Goal: Register for event/course

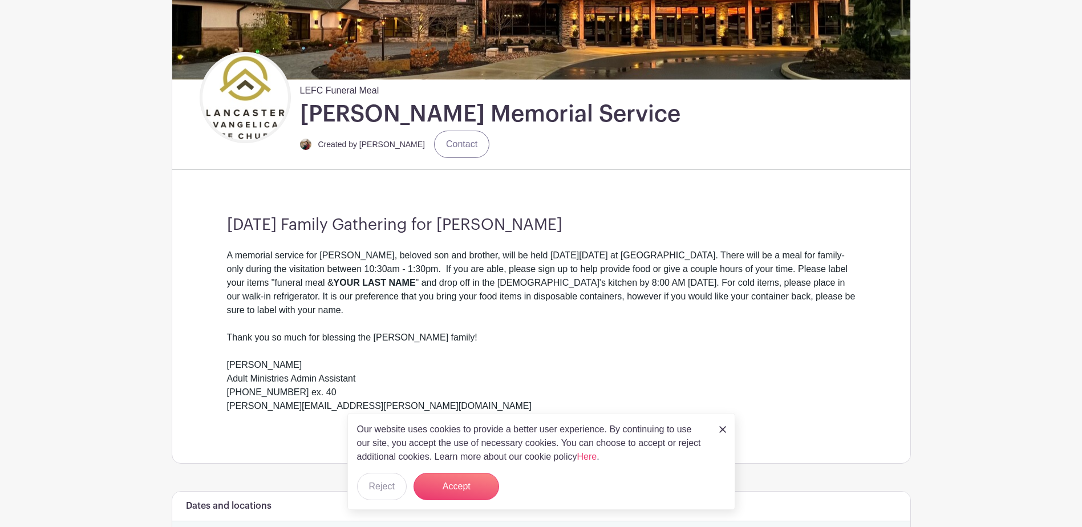
scroll to position [399, 0]
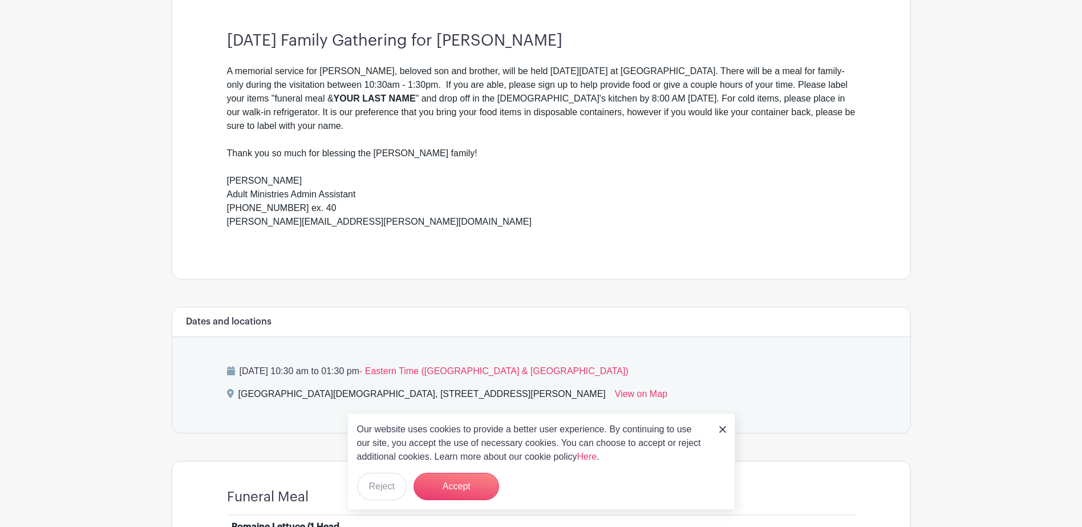
click at [723, 432] on img at bounding box center [722, 429] width 7 height 7
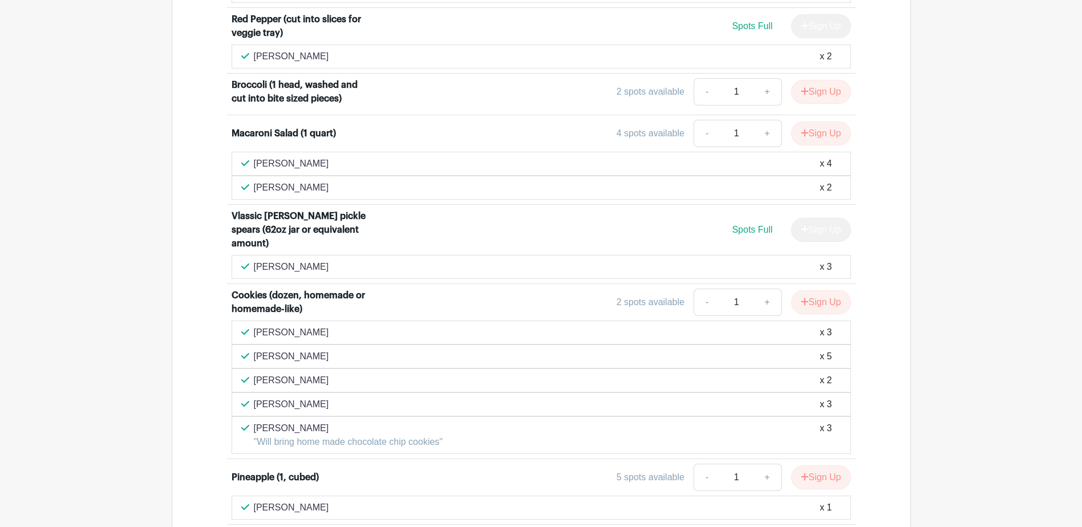
scroll to position [1666, 0]
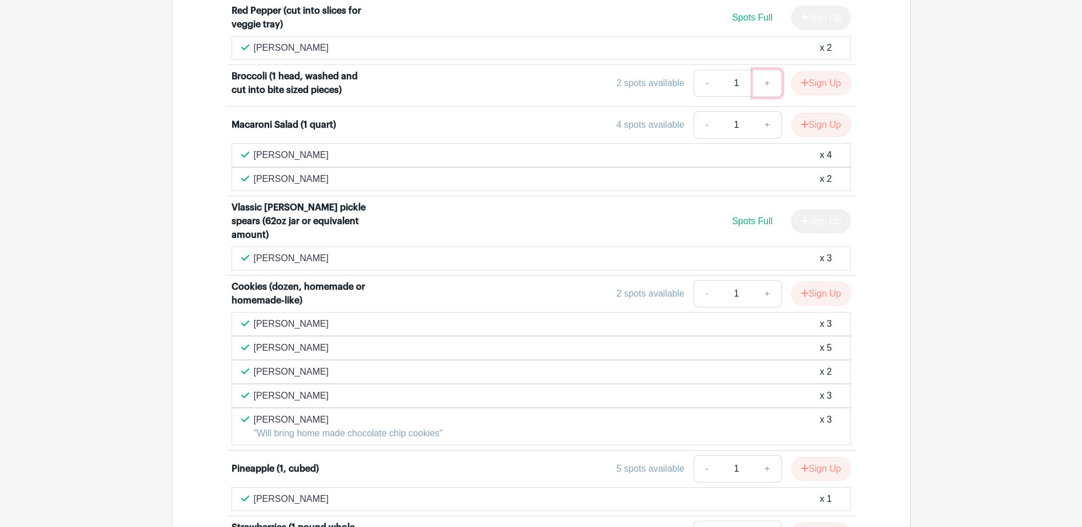
click at [766, 84] on link "+" at bounding box center [767, 83] width 29 height 27
type input "2"
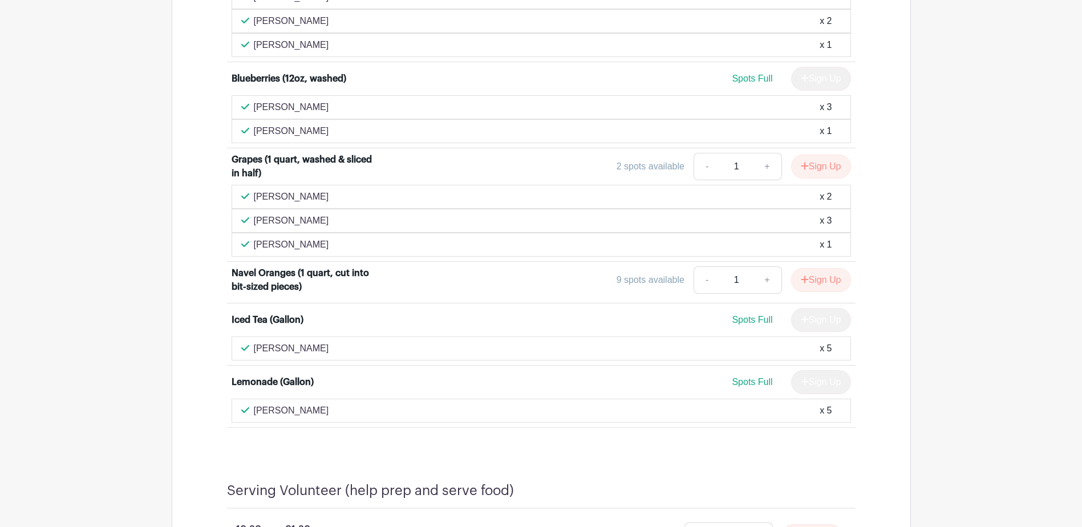
scroll to position [2237, 0]
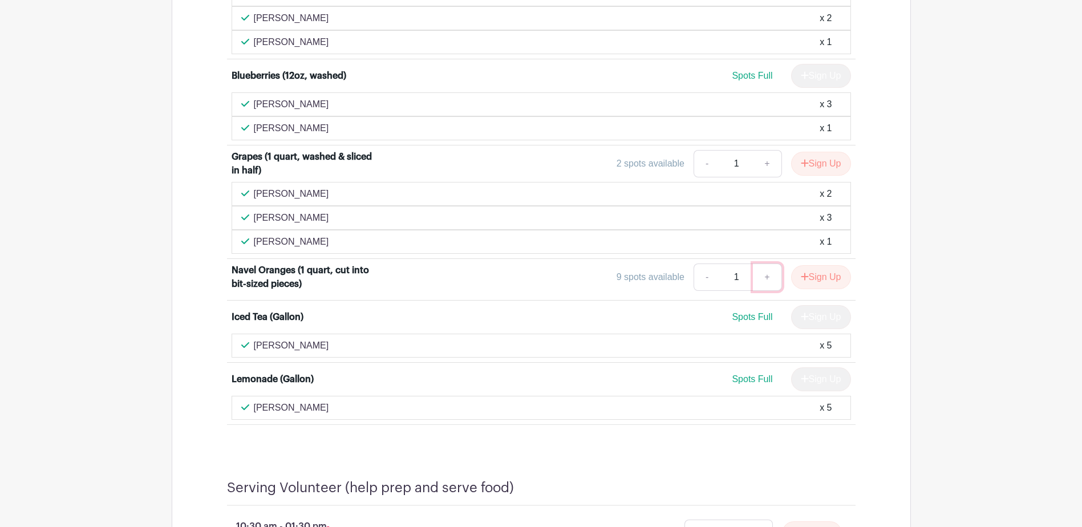
click at [766, 265] on link "+" at bounding box center [767, 276] width 29 height 27
type input "2"
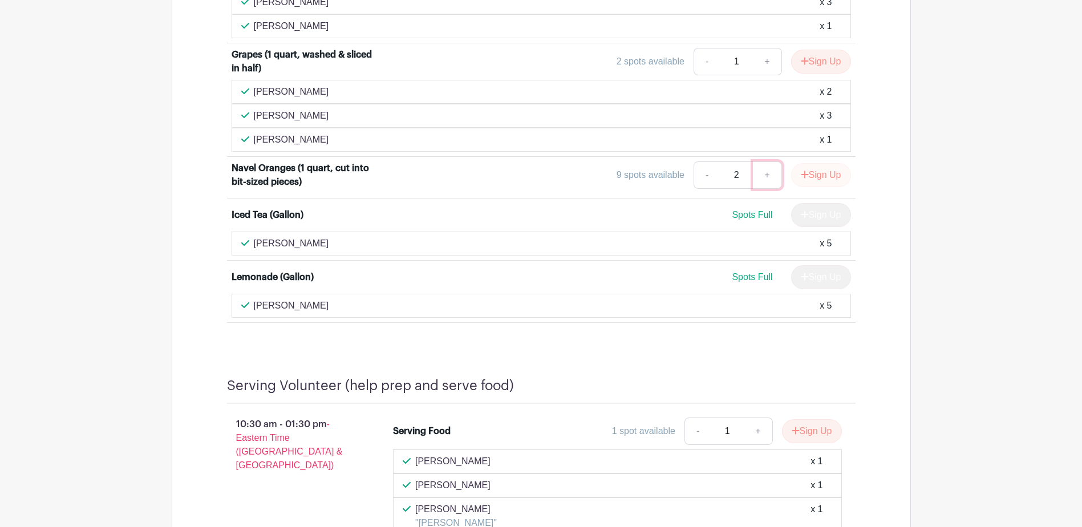
scroll to position [2351, 0]
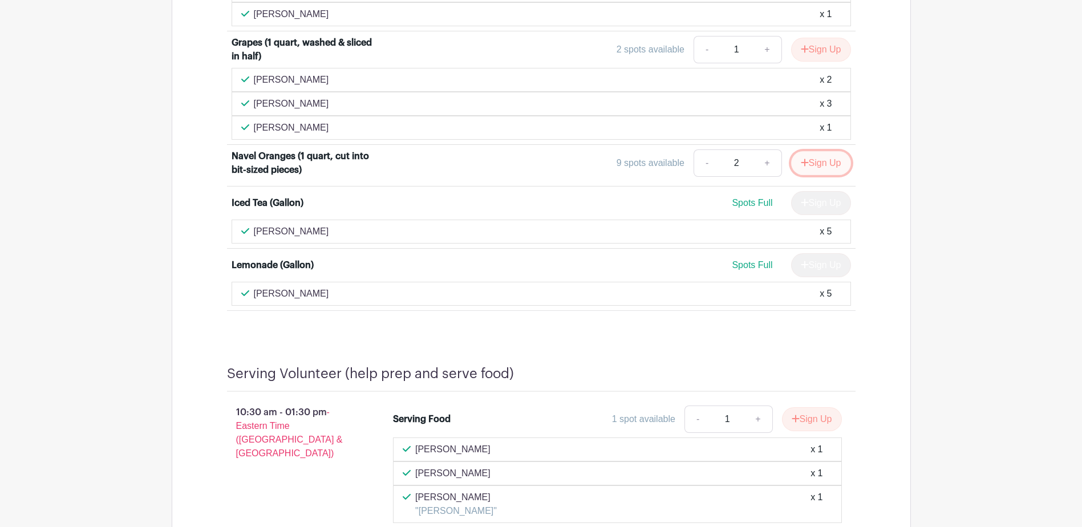
click at [832, 151] on button "Sign Up" at bounding box center [821, 163] width 60 height 24
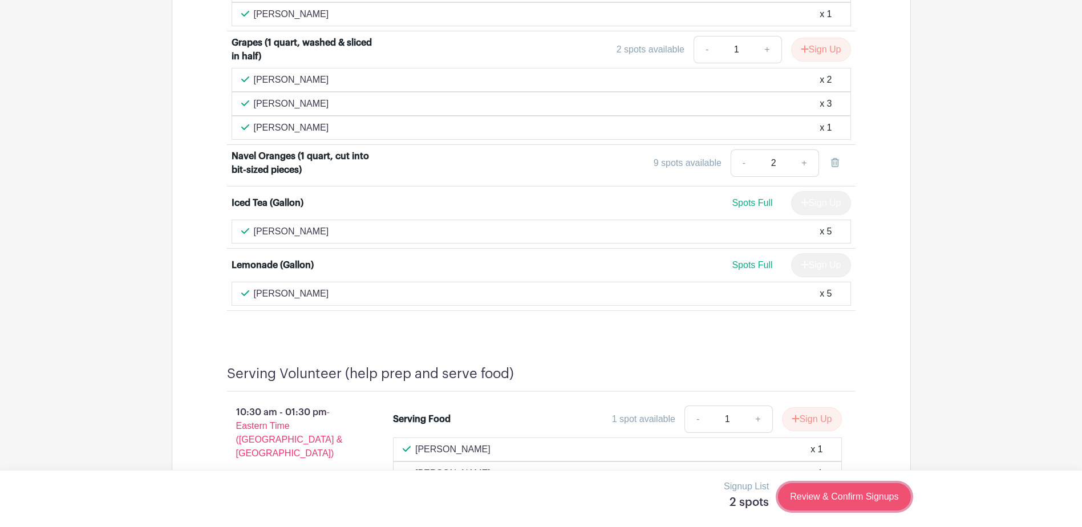
click at [834, 500] on link "Review & Confirm Signups" at bounding box center [844, 496] width 132 height 27
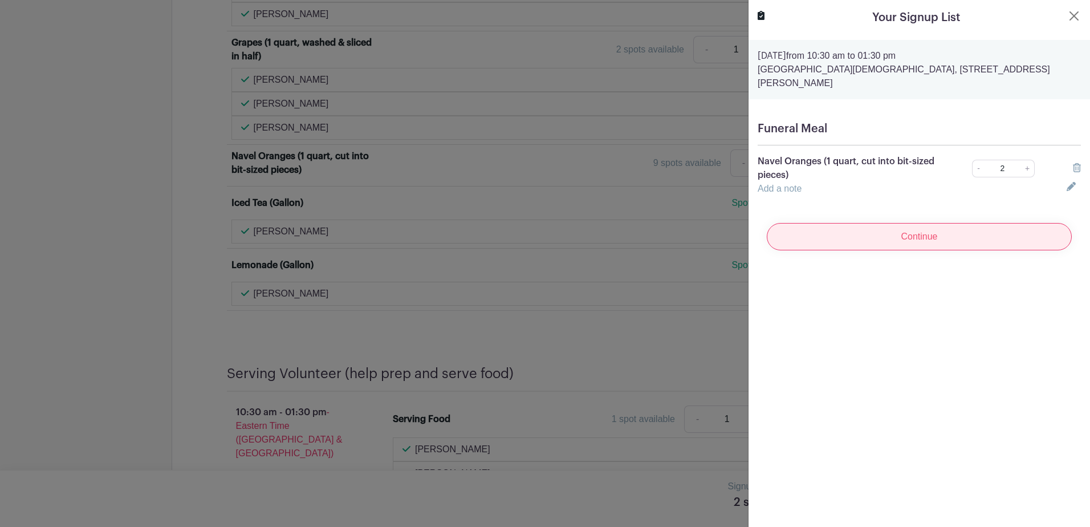
click at [925, 224] on input "Continue" at bounding box center [919, 236] width 305 height 27
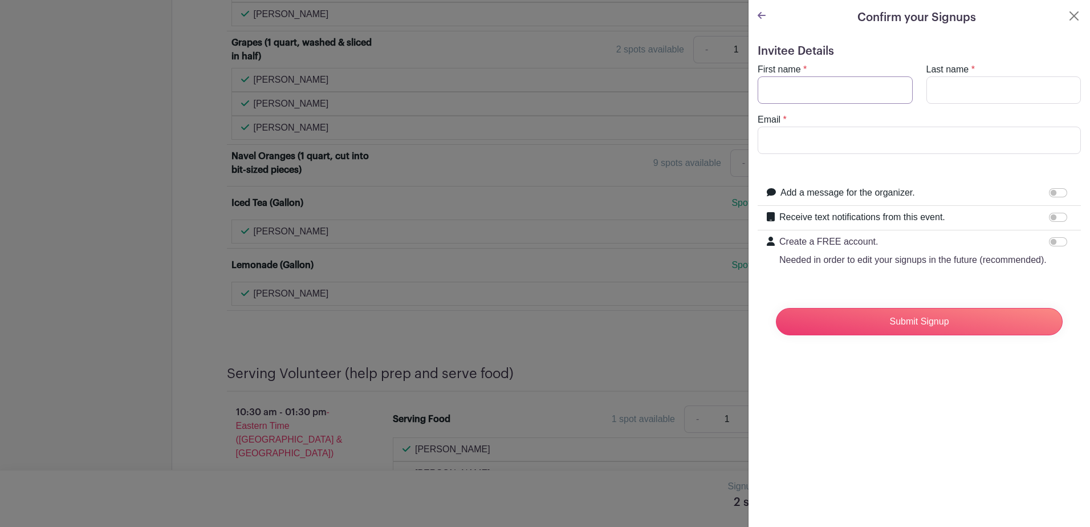
click at [869, 99] on input "First name" at bounding box center [835, 89] width 155 height 27
type input "Eileen"
type input "Bowlby"
type input "bowlbyei@hotmail.com"
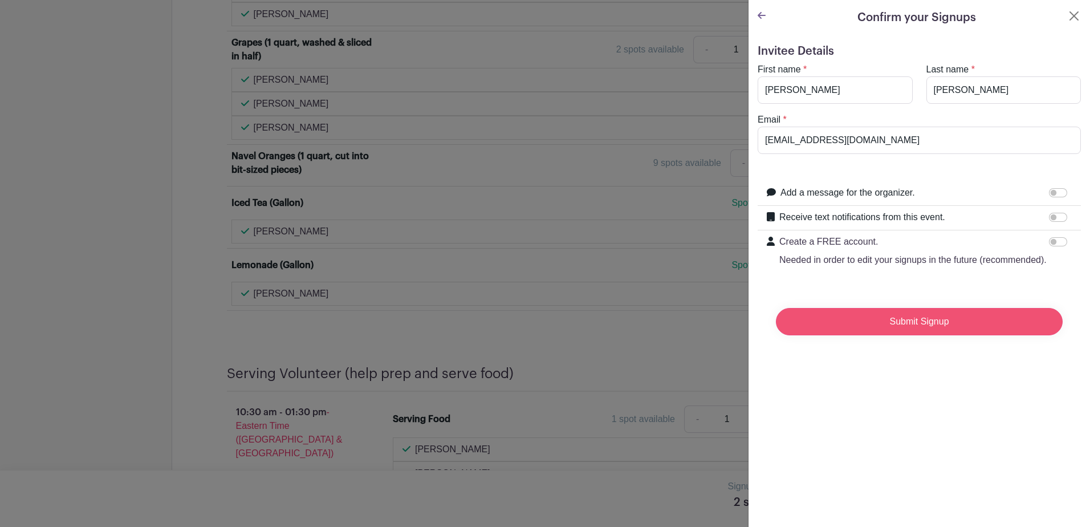
click at [909, 335] on input "Submit Signup" at bounding box center [919, 321] width 287 height 27
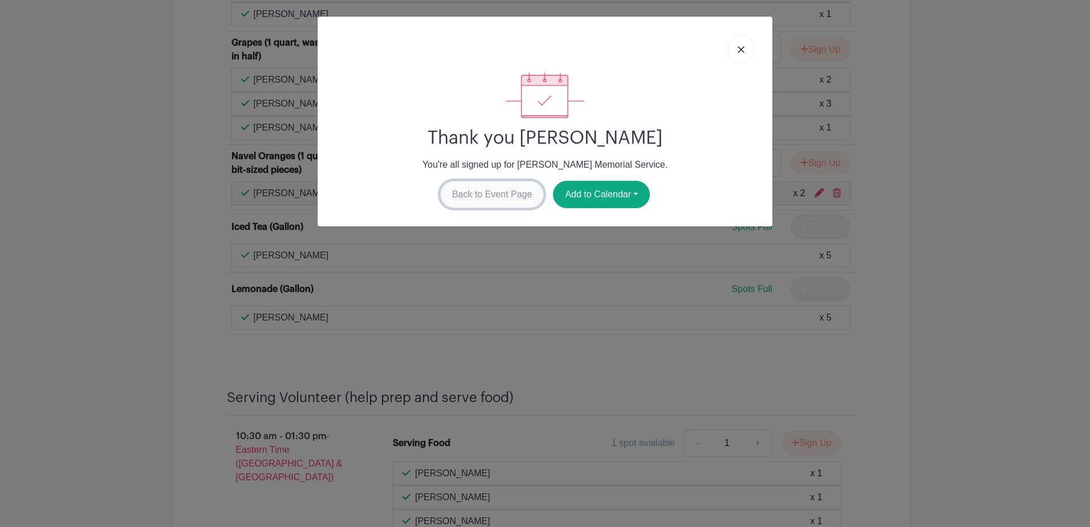
click at [490, 196] on link "Back to Event Page" at bounding box center [492, 194] width 104 height 27
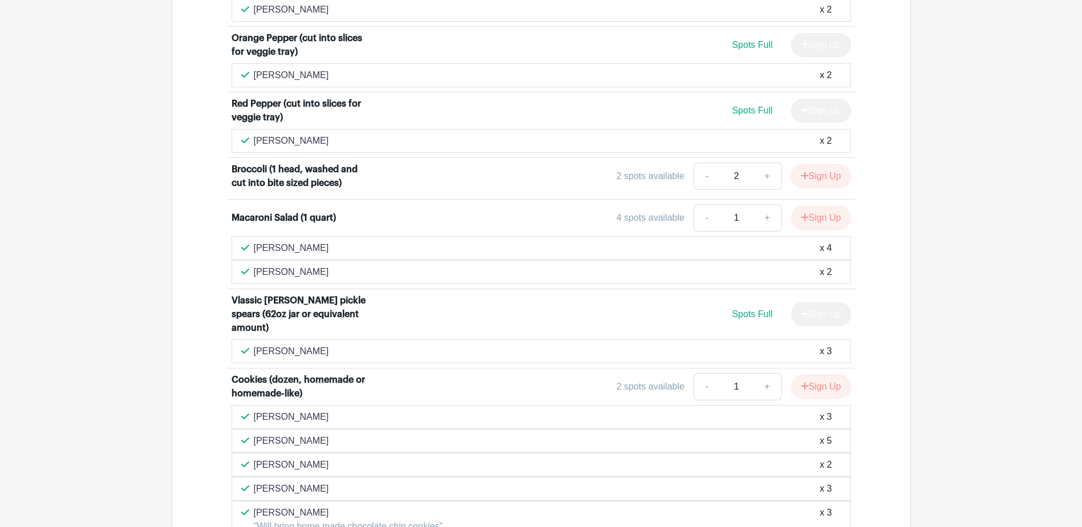
scroll to position [1552, 0]
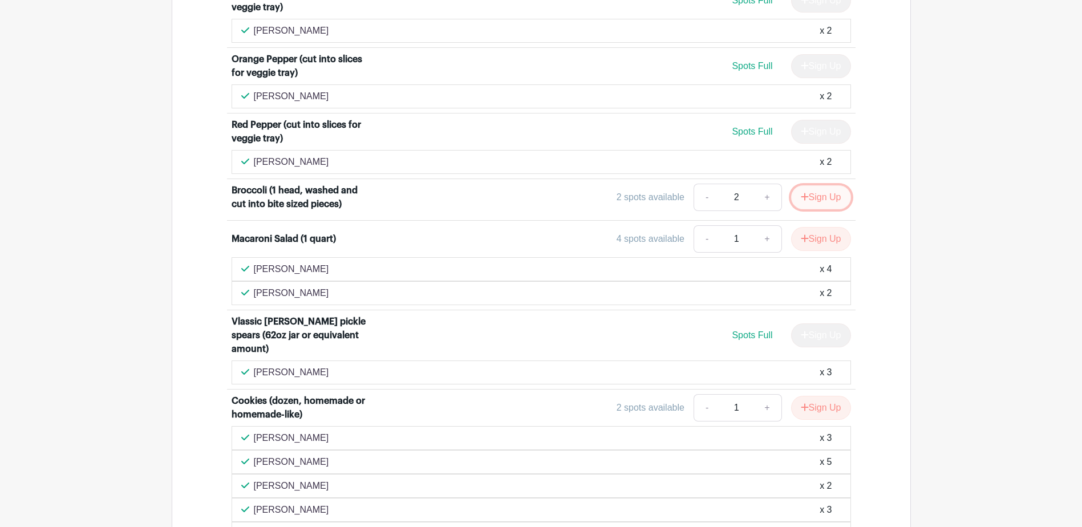
click at [823, 201] on button "Sign Up" at bounding box center [821, 197] width 60 height 24
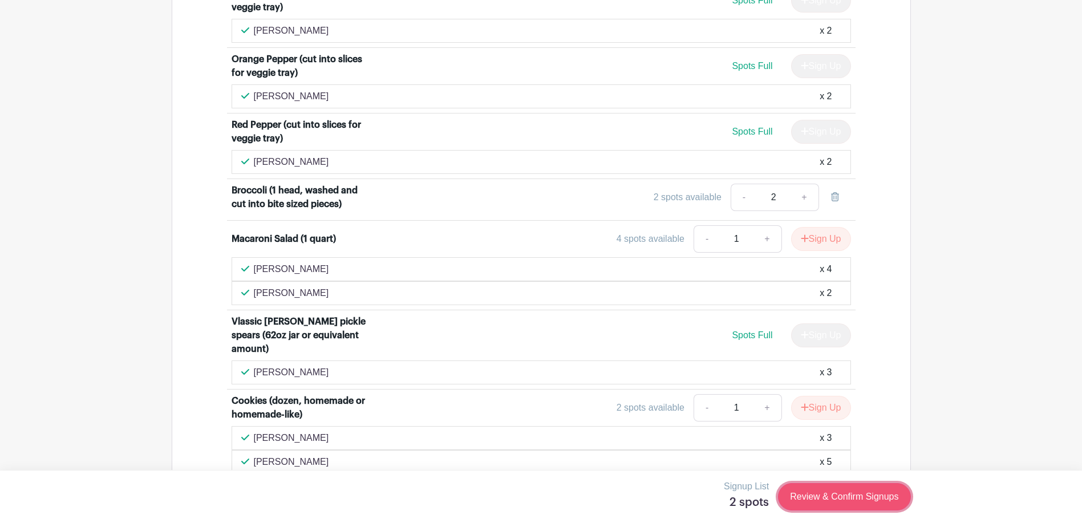
click at [837, 495] on link "Review & Confirm Signups" at bounding box center [844, 496] width 132 height 27
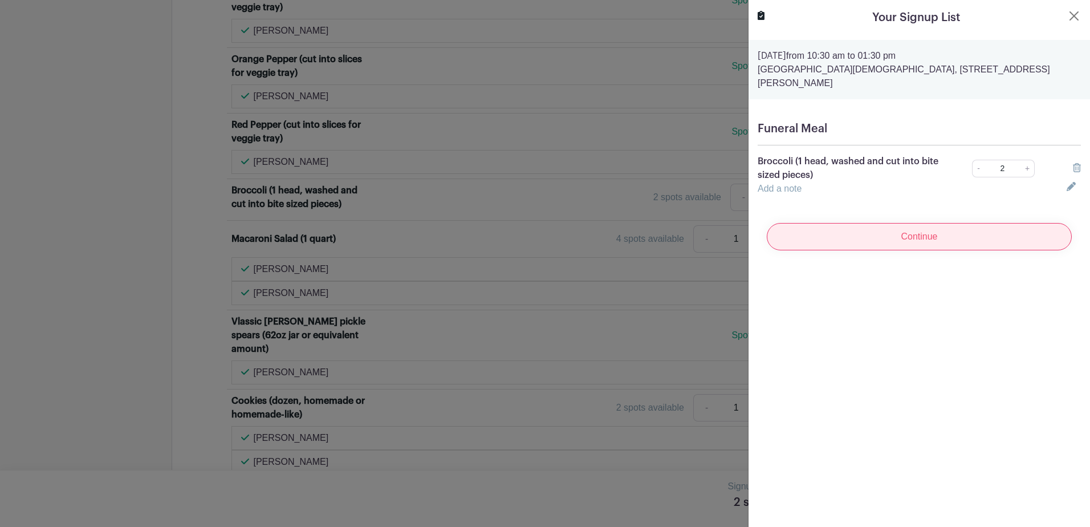
click at [927, 223] on input "Continue" at bounding box center [919, 236] width 305 height 27
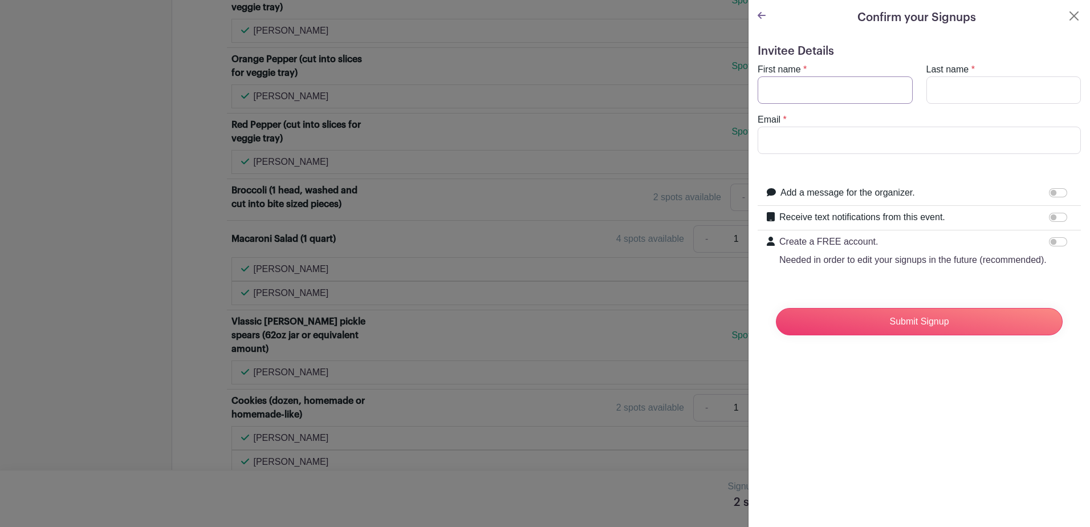
click at [833, 96] on input "First name" at bounding box center [835, 89] width 155 height 27
type input "Eileen"
type input "Bowlby"
type input "bowlbyei@hotmail.com"
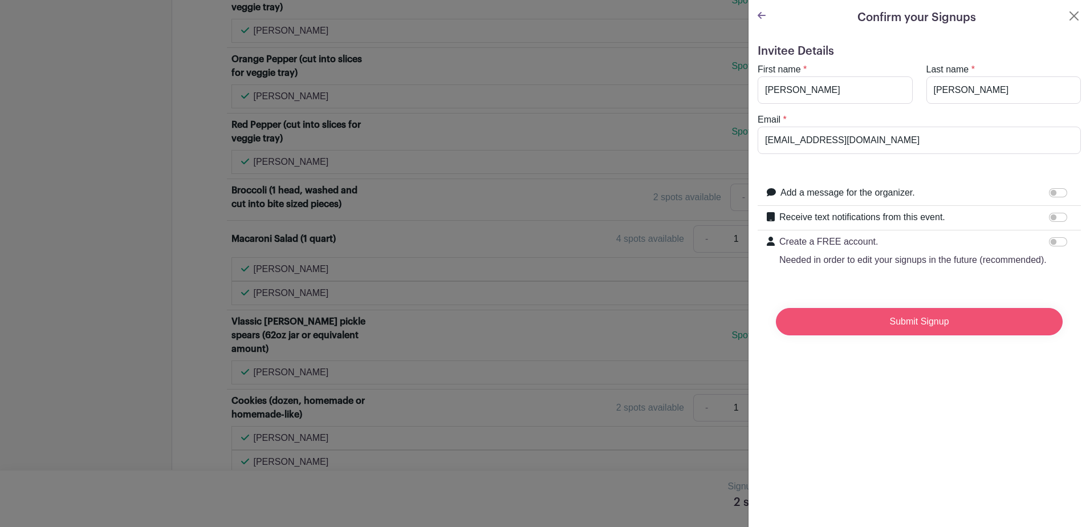
click at [889, 335] on input "Submit Signup" at bounding box center [919, 321] width 287 height 27
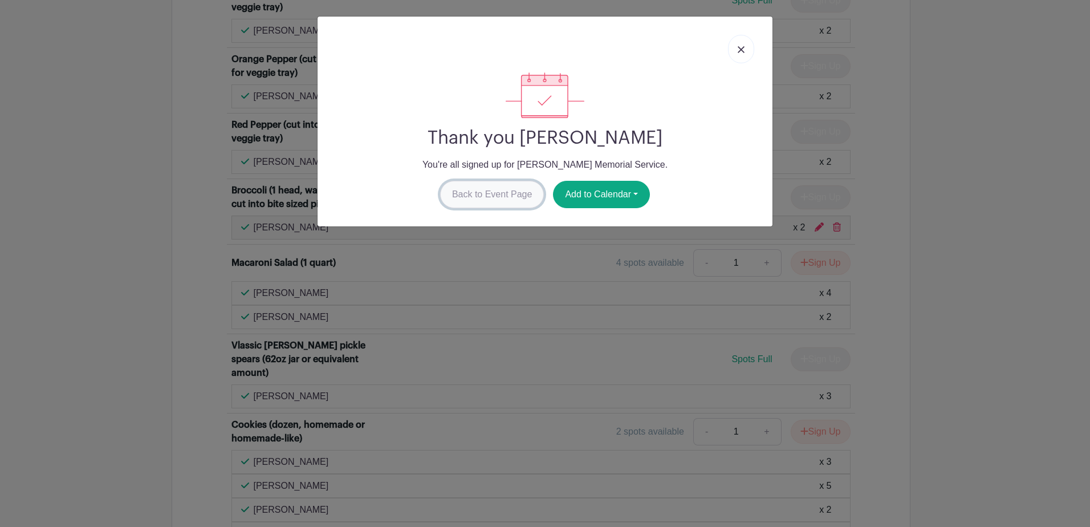
click at [495, 197] on link "Back to Event Page" at bounding box center [492, 194] width 104 height 27
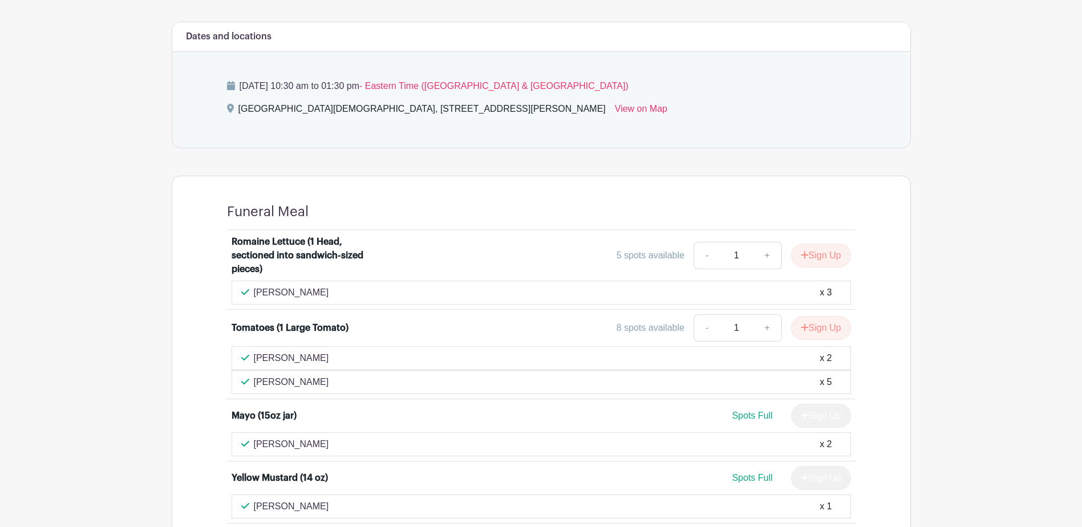
scroll to position [0, 0]
